Goal: Communication & Community: Answer question/provide support

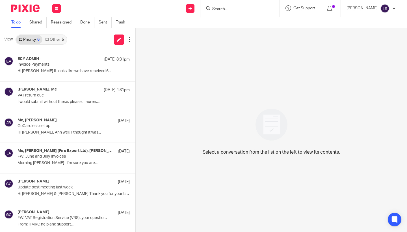
click at [222, 9] on input "Search" at bounding box center [237, 9] width 51 height 5
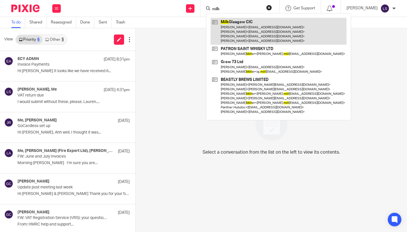
type input "milk"
click at [224, 21] on link at bounding box center [279, 31] width 136 height 27
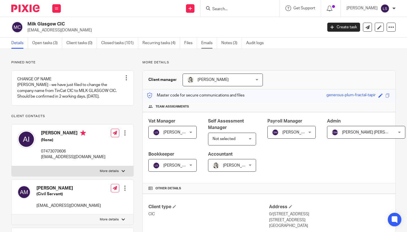
click at [206, 41] on link "Emails" at bounding box center [209, 43] width 16 height 11
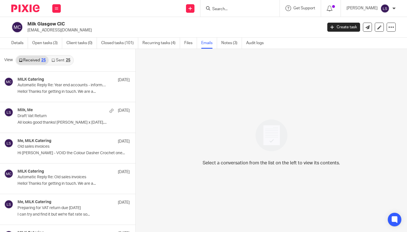
click at [62, 60] on link "Sent 25" at bounding box center [61, 60] width 24 height 9
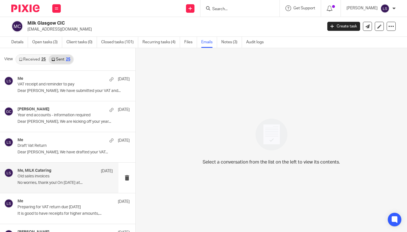
click at [37, 169] on h4 "Me, MILK Catering" at bounding box center [35, 170] width 34 height 5
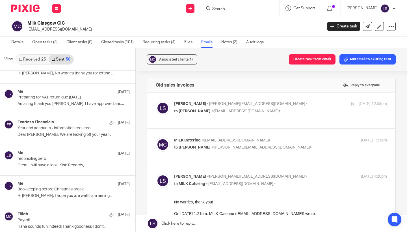
scroll to position [756, 0]
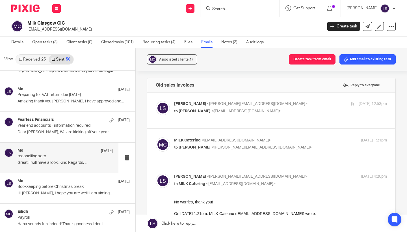
click at [50, 160] on p "Great, I will have a look. Kind Regards, ..." at bounding box center [65, 162] width 95 height 5
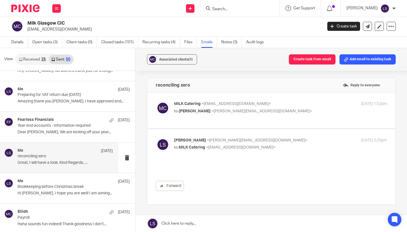
scroll to position [0, 0]
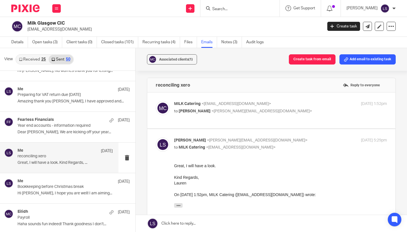
click at [272, 138] on p "Lauren Simmons <lauren@fearlessfinancials.co.uk>" at bounding box center [245, 140] width 142 height 6
checkbox input "false"
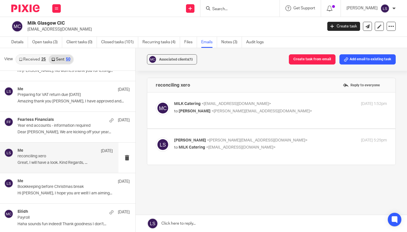
click at [289, 108] on p "to Lauren Simmons <lauren@fearlessfinancials.co.uk>" at bounding box center [245, 111] width 142 height 6
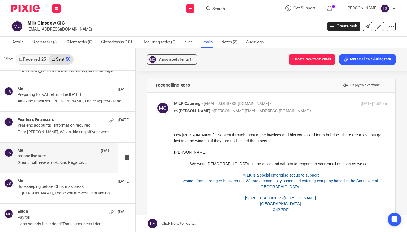
click at [289, 108] on p "to Lauren Simmons <lauren@fearlessfinancials.co.uk>" at bounding box center [245, 111] width 142 height 6
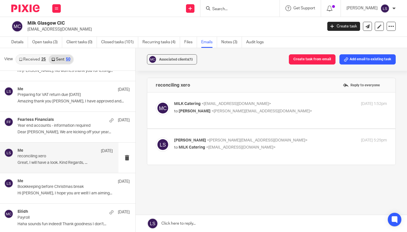
click at [289, 115] on div "MILK Catering <hellomilkcatering@gmail.com> to Lauren Simmons <lauren@fearlessf…" at bounding box center [280, 108] width 213 height 14
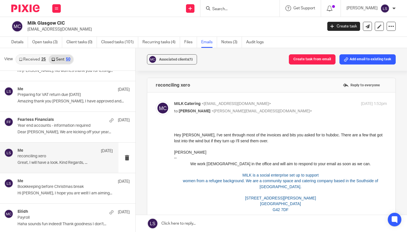
click at [289, 115] on div "MILK Catering <hellomilkcatering@gmail.com> to Lauren Simmons <lauren@fearlessf…" at bounding box center [280, 108] width 213 height 14
checkbox input "false"
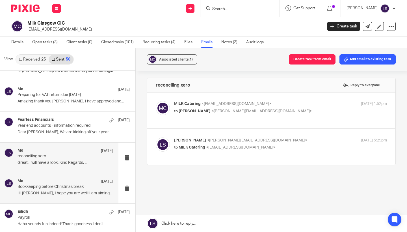
click at [76, 187] on div "Me 4 Dec Bookkeeping before Christmas break Hi Angela, I hope you are well! I a…" at bounding box center [65, 188] width 95 height 19
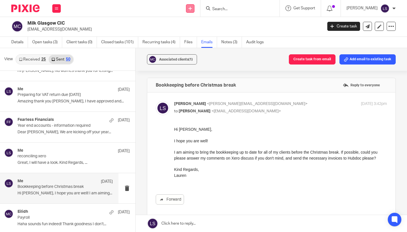
click at [195, 8] on link at bounding box center [190, 8] width 8 height 8
click at [187, 26] on link "Send new email" at bounding box center [191, 26] width 35 height 8
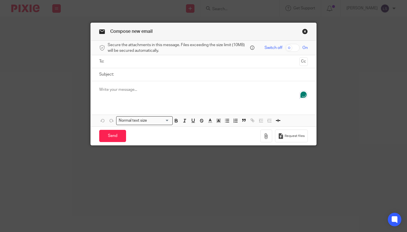
click at [155, 61] on input "text" at bounding box center [203, 61] width 187 height 7
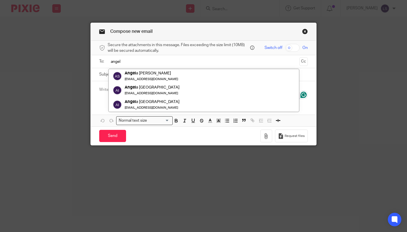
type input "angela"
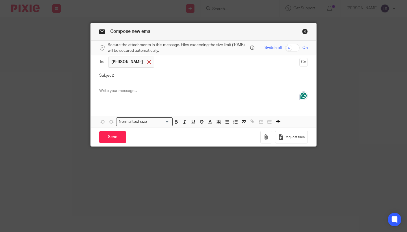
click at [147, 61] on span at bounding box center [149, 62] width 4 height 4
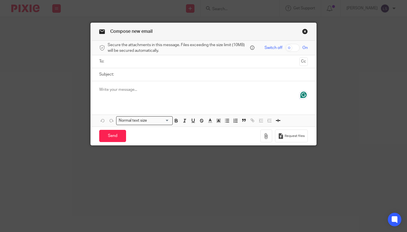
click at [135, 63] on input "text" at bounding box center [203, 61] width 187 height 7
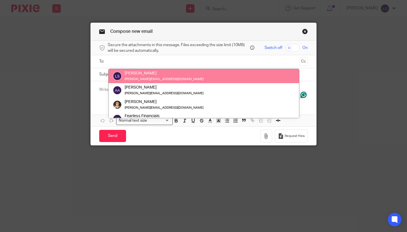
paste input "[EMAIL_ADDRESS][DOMAIN_NAME]"
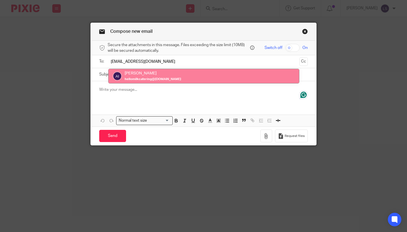
type input "[EMAIL_ADDRESS][DOMAIN_NAME]"
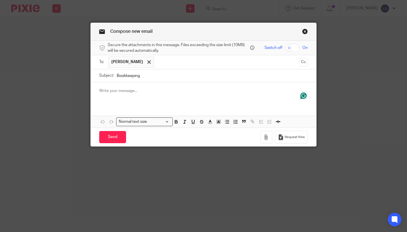
type input "Bookkeeping"
click at [147, 87] on div at bounding box center [204, 93] width 226 height 22
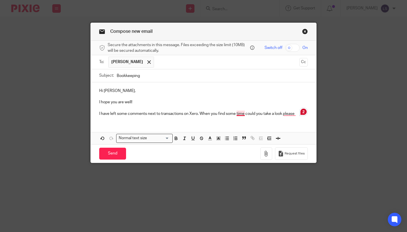
click at [242, 114] on p "I have left some comments next to transactions on Xero. When you find some time…" at bounding box center [203, 114] width 209 height 6
click at [240, 115] on p "I have left some comments next to transactions on Xero. When you find some time…" at bounding box center [203, 114] width 209 height 6
click at [289, 115] on p "I have left some comments next to transactions on Xero. When you find some time…" at bounding box center [203, 114] width 209 height 6
click at [297, 114] on p "I have left some comments next to transactions on Xero. When you find some time…" at bounding box center [203, 114] width 209 height 6
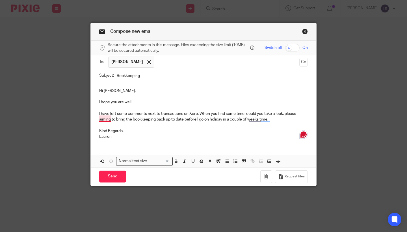
click at [108, 118] on p "I have left some comments next to transactions on Xero. When you find some time…" at bounding box center [203, 117] width 209 height 12
click at [128, 135] on p "Lauren" at bounding box center [203, 137] width 209 height 6
click at [139, 137] on p "Lauren" at bounding box center [203, 137] width 209 height 6
click at [256, 119] on p "I have left some comments next to transactions on Xero. When you find some time…" at bounding box center [203, 117] width 209 height 12
click at [238, 135] on p "Lauren" at bounding box center [203, 137] width 209 height 6
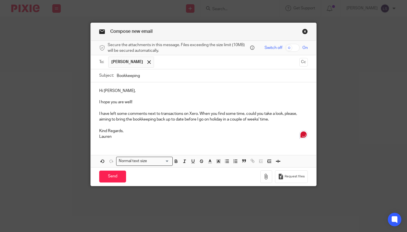
click at [353, 122] on div "Compose new email Secure the attachments in this message. Files exceeding the s…" at bounding box center [203, 116] width 407 height 232
click at [118, 172] on input "Send" at bounding box center [112, 177] width 27 height 12
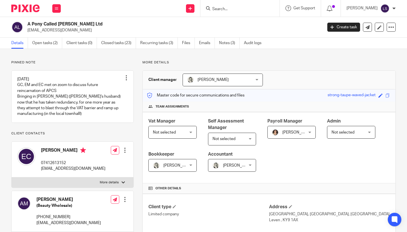
scroll to position [19, 0]
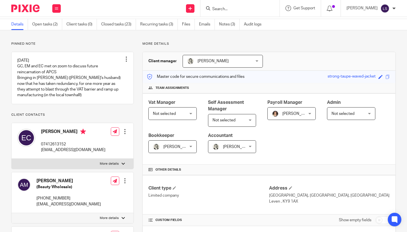
click at [236, 10] on input "Search" at bounding box center [237, 9] width 51 height 5
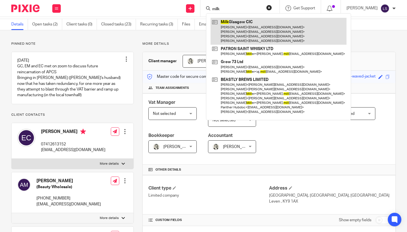
type input "milk"
click at [241, 27] on link at bounding box center [279, 31] width 136 height 27
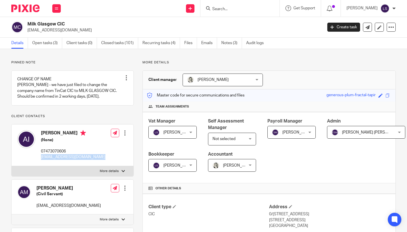
drag, startPoint x: 105, startPoint y: 165, endPoint x: 40, endPoint y: 163, distance: 64.5
click at [40, 163] on div "[PERSON_NAME] (None) 07473070606 [EMAIL_ADDRESS][DOMAIN_NAME] Edit contact Crea…" at bounding box center [73, 145] width 122 height 42
copy div "[EMAIL_ADDRESS][DOMAIN_NAME]"
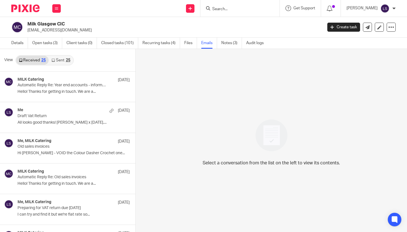
click at [222, 11] on input "Search" at bounding box center [237, 9] width 51 height 5
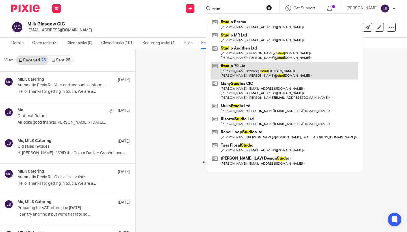
type input "stud"
click at [227, 69] on link at bounding box center [285, 71] width 148 height 18
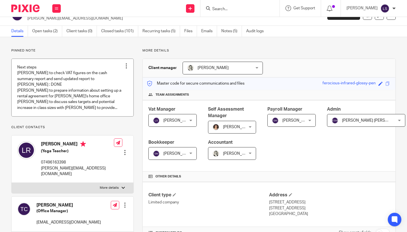
scroll to position [4, 0]
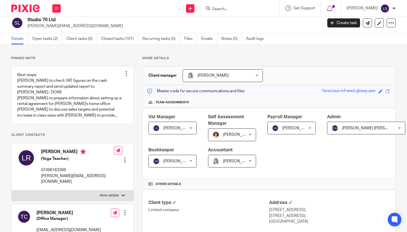
click at [214, 33] on div "Studio 70 Ltd [PERSON_NAME][EMAIL_ADDRESS][DOMAIN_NAME] Create task Update from…" at bounding box center [203, 23] width 407 height 21
click at [210, 39] on link "Emails" at bounding box center [209, 38] width 16 height 11
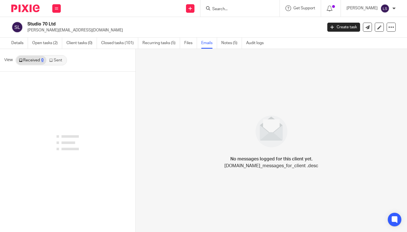
click at [59, 57] on link "Sent" at bounding box center [56, 60] width 20 height 9
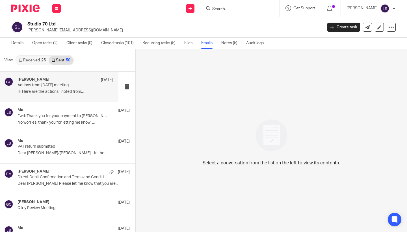
click at [58, 85] on p "Actions from yesterday's meeting" at bounding box center [56, 85] width 76 height 5
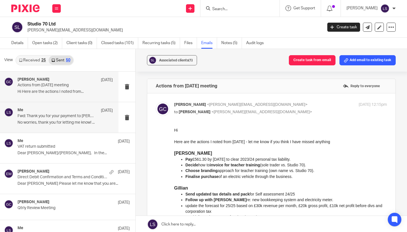
click at [60, 116] on p "Fwd: Thank you for your payment to Anna Considine" at bounding box center [56, 116] width 76 height 5
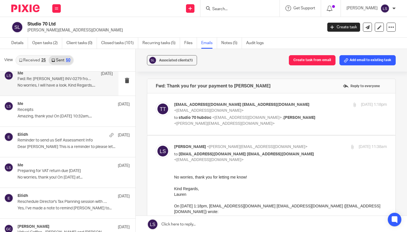
scroll to position [248, 0]
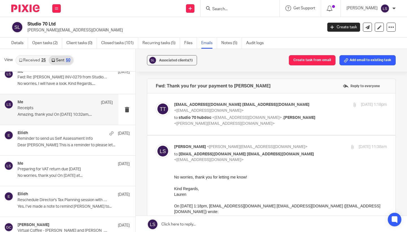
click at [62, 109] on div "Me 7 Jul Receipts Amazing, thank you! On 7 Jul 2025 at 10:32am,..." at bounding box center [65, 109] width 95 height 19
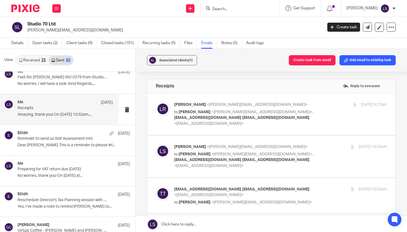
click at [310, 116] on p "to Lauren Simmons <lauren@fearlessfinancials.co.uk> , tahlee@studio70glasgow.co…" at bounding box center [245, 118] width 142 height 18
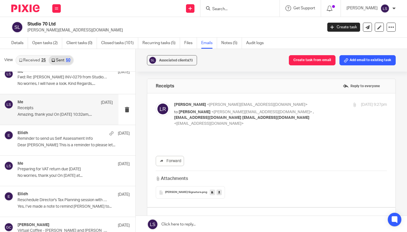
scroll to position [0, 0]
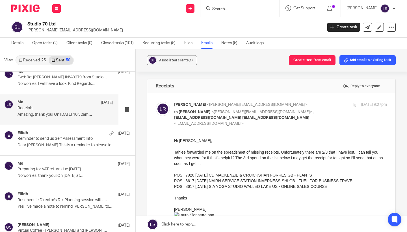
click at [310, 116] on p "to Lauren Simmons <lauren@fearlessfinancials.co.uk> , tahlee@studio70glasgow.co…" at bounding box center [245, 118] width 142 height 18
checkbox input "false"
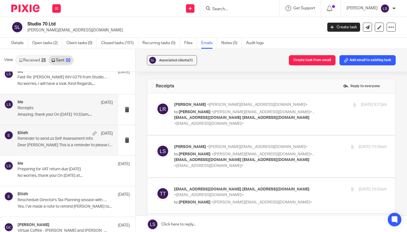
click at [71, 140] on p "Reminder to send us Self Assessment Info" at bounding box center [56, 138] width 76 height 5
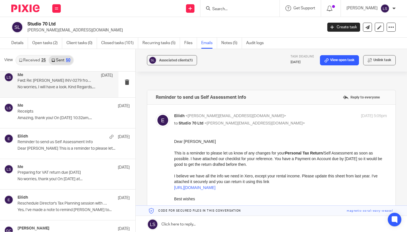
scroll to position [1008, 0]
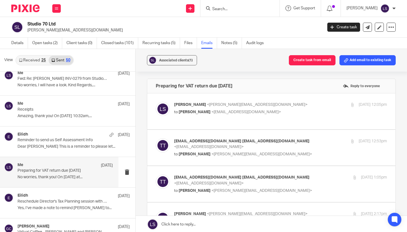
click at [298, 103] on p "Lauren Simmons <lauren@fearlessfinancials.co.uk>" at bounding box center [245, 105] width 142 height 6
checkbox input "true"
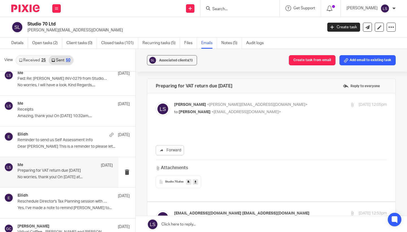
scroll to position [0, 0]
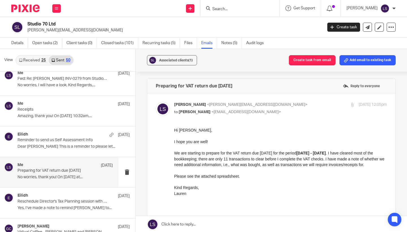
click at [75, 175] on p "No worries, thank you! On 1 Jul 2025 at..." at bounding box center [65, 177] width 95 height 5
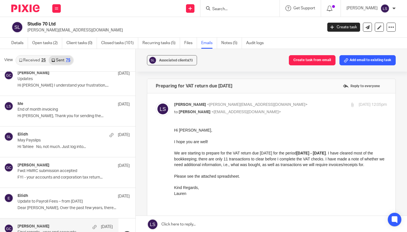
scroll to position [1311, 0]
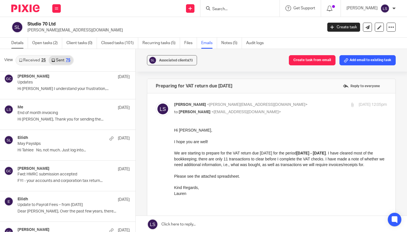
click at [17, 42] on link "Details" at bounding box center [19, 43] width 17 height 11
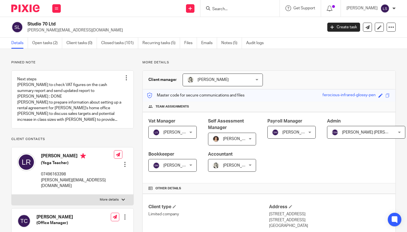
click at [64, 128] on link at bounding box center [73, 99] width 122 height 57
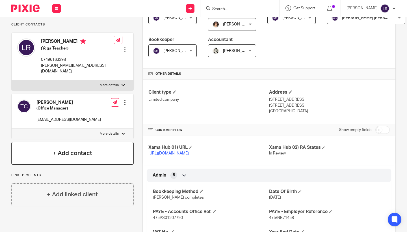
scroll to position [116, 0]
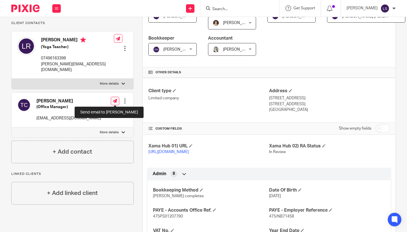
click at [117, 100] on icon at bounding box center [115, 101] width 4 height 4
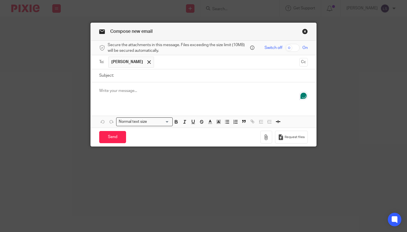
click at [156, 80] on input "Subject:" at bounding box center [212, 75] width 191 height 13
type input "Bookkeeping"
click at [159, 92] on p at bounding box center [203, 91] width 209 height 6
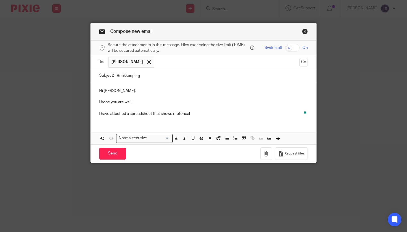
click at [182, 112] on p "I have attached a spreadsheet that shows rhetorical" at bounding box center [203, 114] width 209 height 6
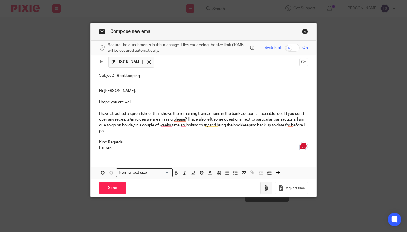
click at [266, 185] on icon "button" at bounding box center [267, 188] width 6 height 6
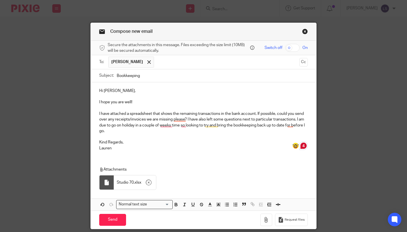
click at [378, 123] on div "Compose new email Secure the attachments in this message. Files exceeding the s…" at bounding box center [203, 116] width 407 height 232
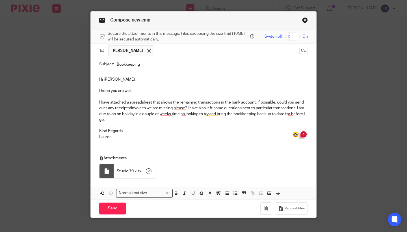
scroll to position [13, 0]
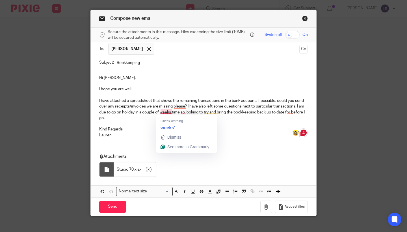
click at [167, 113] on p "I have attached a spreadsheet that shows the remaining transactions in the bank…" at bounding box center [203, 109] width 209 height 23
click at [186, 111] on p "I have attached a spreadsheet that shows the remaining transactions in the bank…" at bounding box center [203, 109] width 209 height 23
click at [184, 128] on p "Kind Regards," at bounding box center [203, 129] width 209 height 6
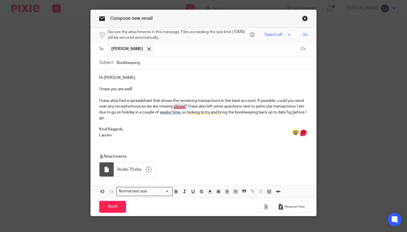
click at [180, 106] on p "I have attached a spreadsheet that shows the remaining transactions in the bank…" at bounding box center [203, 109] width 209 height 23
click at [181, 146] on div "Hi Tahlee, I hope you are well! I have attached a spreadsheet that shows the re…" at bounding box center [204, 133] width 226 height 128
click at [292, 113] on p "I have attached a spreadsheet that shows the remaining transactions in the bank…" at bounding box center [203, 109] width 209 height 23
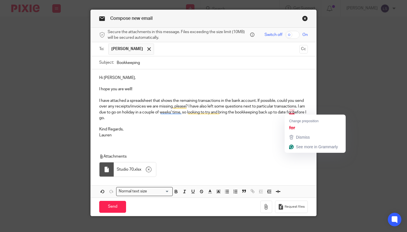
click at [243, 138] on div "Hi Tahlee, I hope you are well! I have attached a spreadsheet that shows the re…" at bounding box center [204, 105] width 226 height 73
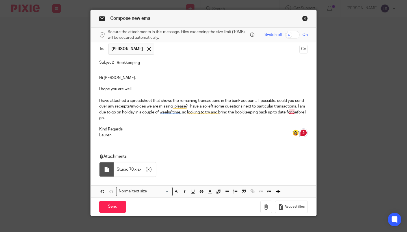
click at [292, 110] on p "I have attached a spreadsheet that shows the remaining transactions in the bank…" at bounding box center [203, 109] width 209 height 23
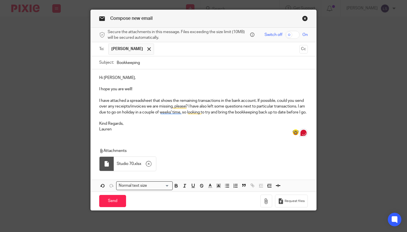
click at [233, 132] on p "Lauren" at bounding box center [203, 129] width 209 height 6
click at [187, 152] on p "Attachments" at bounding box center [202, 151] width 207 height 6
click at [113, 202] on input "Send" at bounding box center [112, 201] width 27 height 12
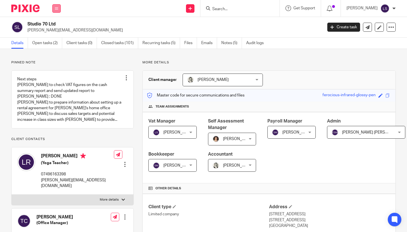
click at [55, 8] on button at bounding box center [56, 8] width 8 height 8
click at [55, 33] on link "Email" at bounding box center [53, 35] width 9 height 4
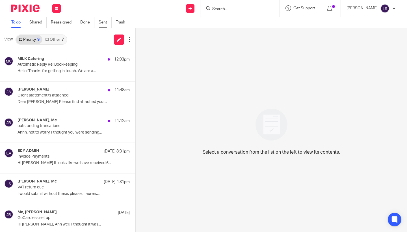
click at [102, 22] on link "Sent" at bounding box center [105, 22] width 13 height 11
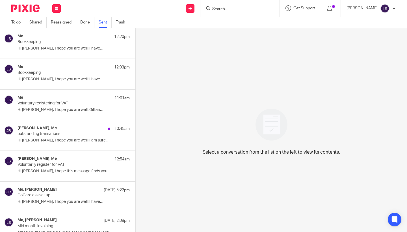
click at [77, 53] on div "Me 12:20pm Bookkeeping Hi Tahlee, I hope you are well! I have..." at bounding box center [74, 43] width 112 height 19
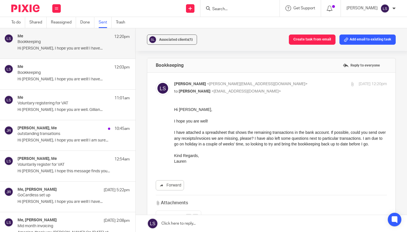
drag, startPoint x: 59, startPoint y: 59, endPoint x: 246, endPoint y: 174, distance: 219.7
click at [246, 174] on div "Forward Attachments Studio 70 .xlsx" at bounding box center [271, 165] width 231 height 116
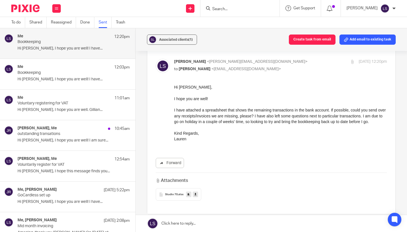
scroll to position [10, 0]
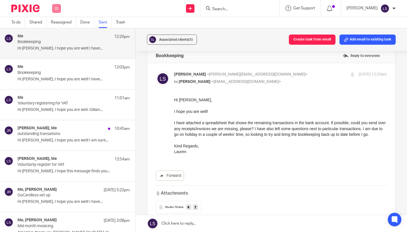
click at [59, 8] on button at bounding box center [56, 8] width 8 height 8
click at [55, 33] on link "Email" at bounding box center [54, 35] width 10 height 4
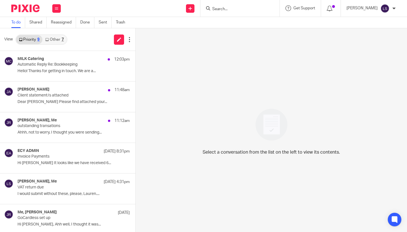
click at [55, 39] on link "Other 7" at bounding box center [54, 39] width 24 height 9
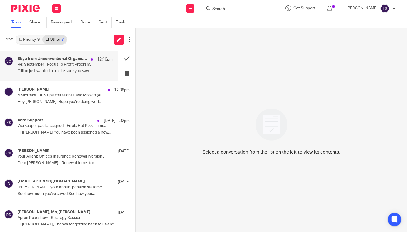
click at [50, 62] on p "Re: September - Focus To Profit Program Starting" at bounding box center [56, 64] width 76 height 5
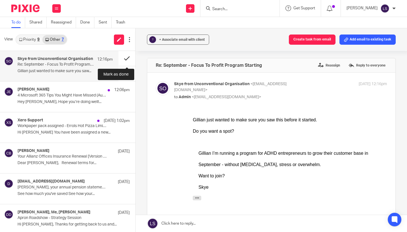
click at [127, 60] on button at bounding box center [126, 58] width 17 height 15
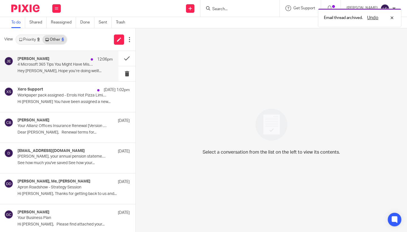
click at [80, 64] on p "4 Microsoft 365 Tips You Might Have Missed (August Edition)" at bounding box center [56, 64] width 76 height 5
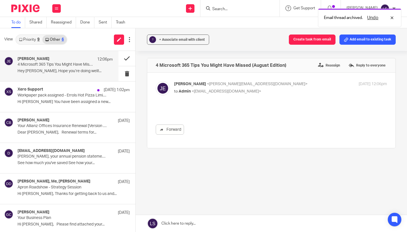
click at [123, 57] on button at bounding box center [126, 58] width 17 height 15
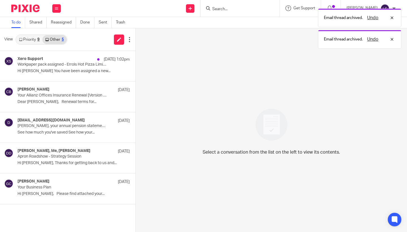
click at [33, 37] on link "Priority 9" at bounding box center [29, 39] width 26 height 9
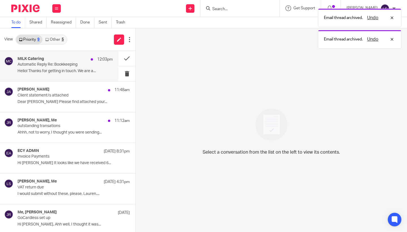
click at [50, 57] on div "MILK Catering 12:03pm" at bounding box center [65, 60] width 95 height 6
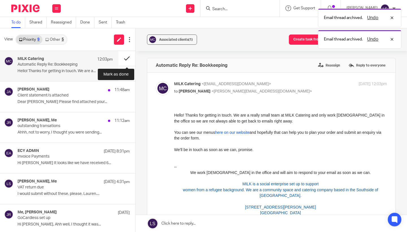
click at [131, 56] on button at bounding box center [126, 58] width 17 height 15
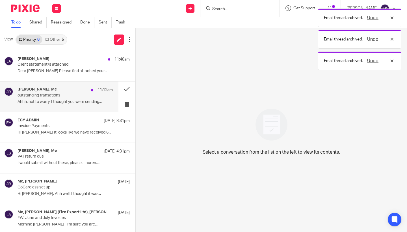
click at [72, 97] on p "outstanding transations" at bounding box center [56, 95] width 76 height 5
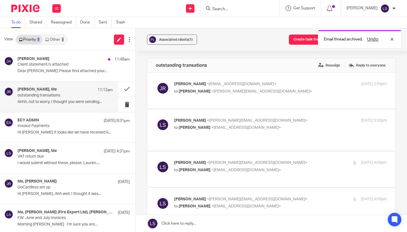
click at [400, 153] on div "Associated clients (1) Create task from email Add email to existing task outsta…" at bounding box center [271, 130] width 271 height 204
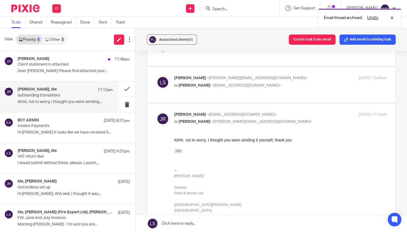
scroll to position [232, 0]
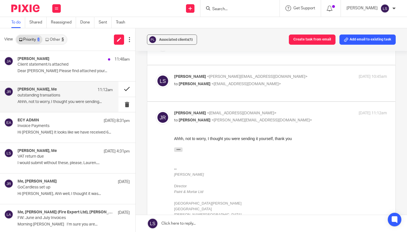
click at [130, 87] on button at bounding box center [126, 88] width 17 height 15
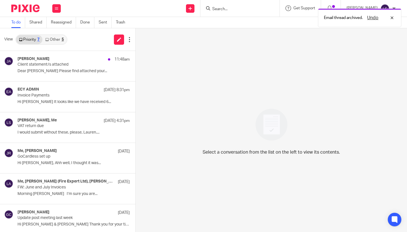
click at [61, 38] on link "Other 5" at bounding box center [54, 39] width 24 height 9
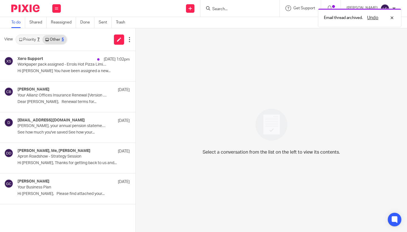
click at [35, 38] on link "Priority 7" at bounding box center [29, 39] width 26 height 9
